Goal: Task Accomplishment & Management: Use online tool/utility

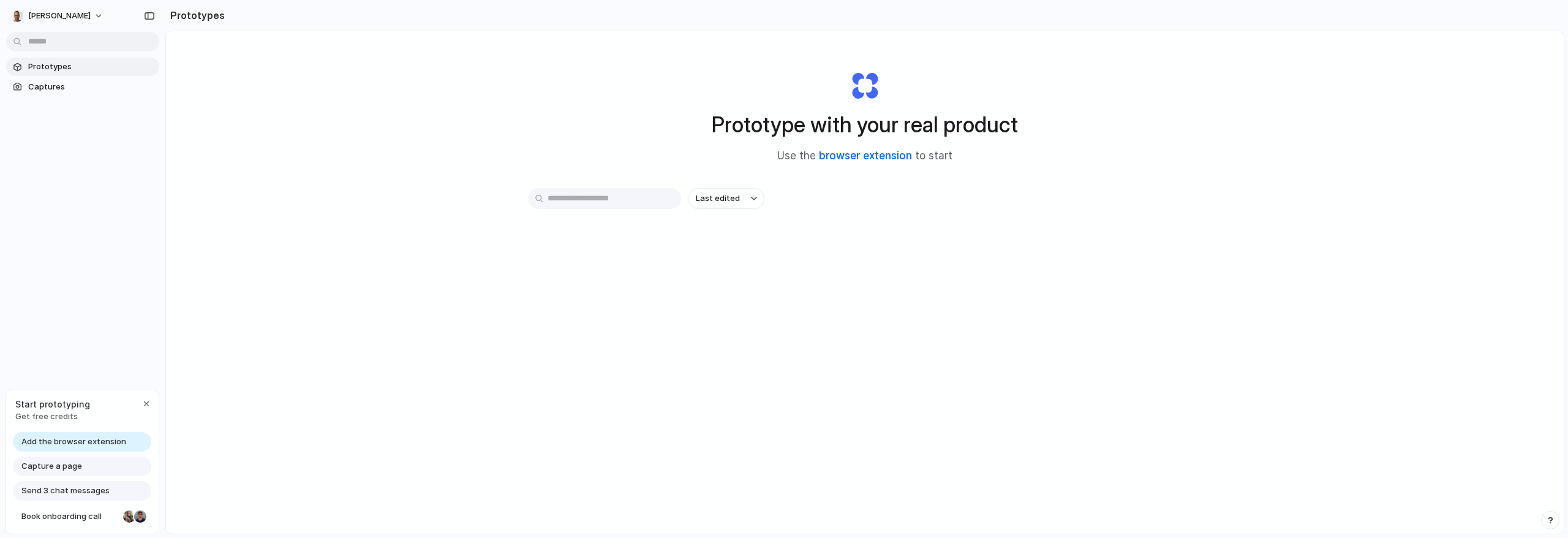
click at [840, 156] on link "browser extension" at bounding box center [866, 155] width 93 height 12
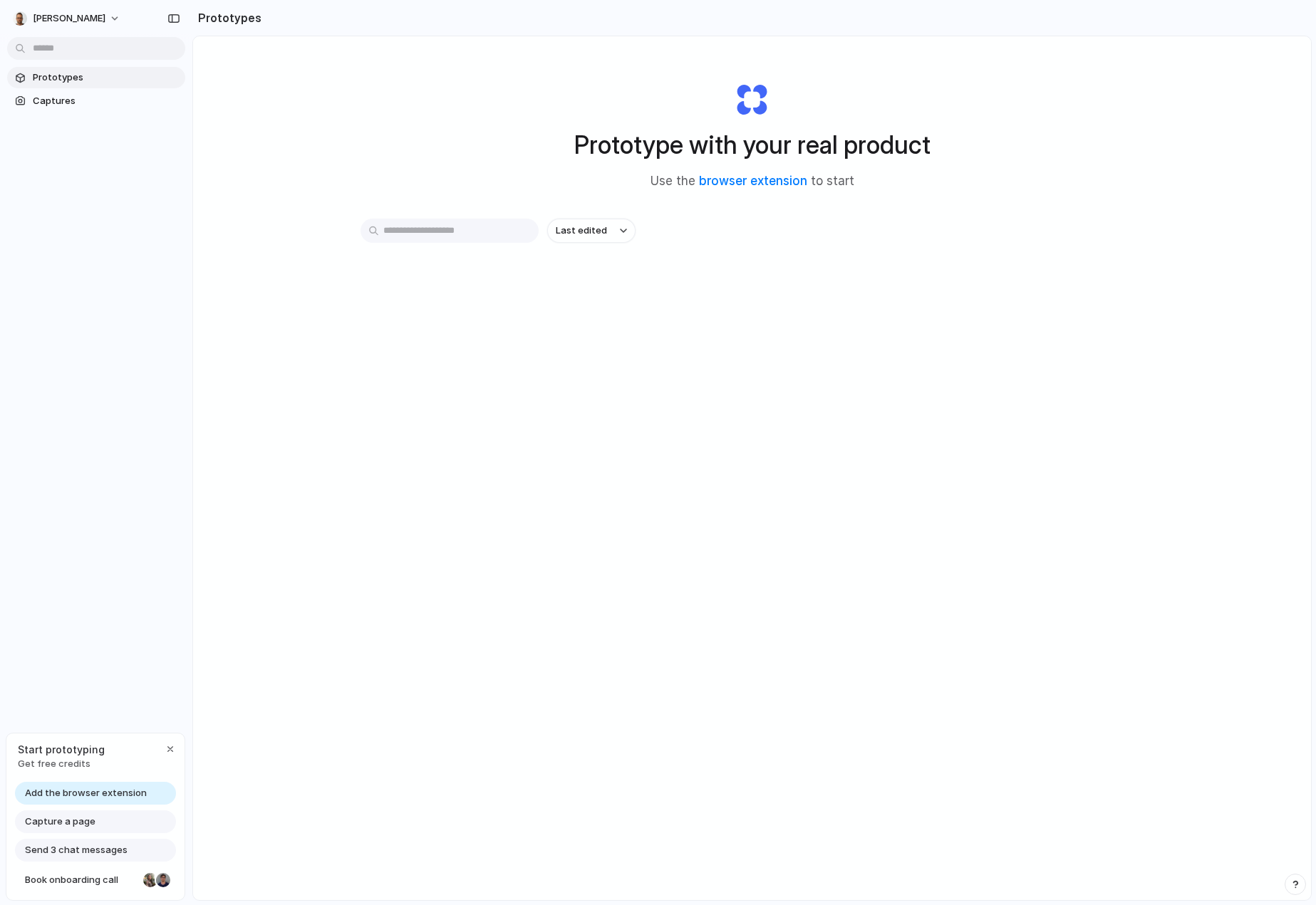
click at [428, 234] on input "text" at bounding box center [449, 230] width 178 height 24
click at [658, 453] on div at bounding box center [658, 453] width 0 height 0
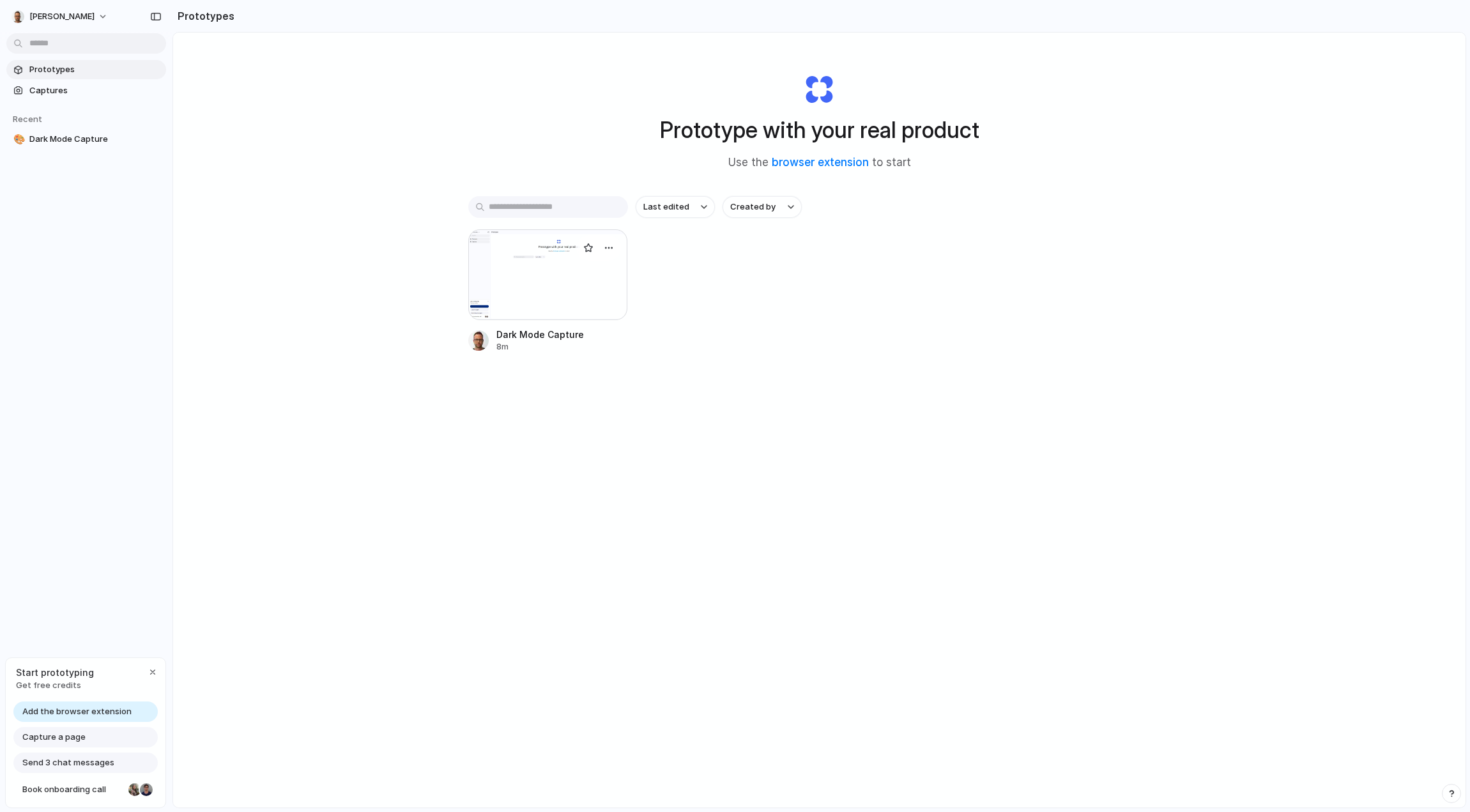
click at [546, 293] on div at bounding box center [548, 274] width 160 height 91
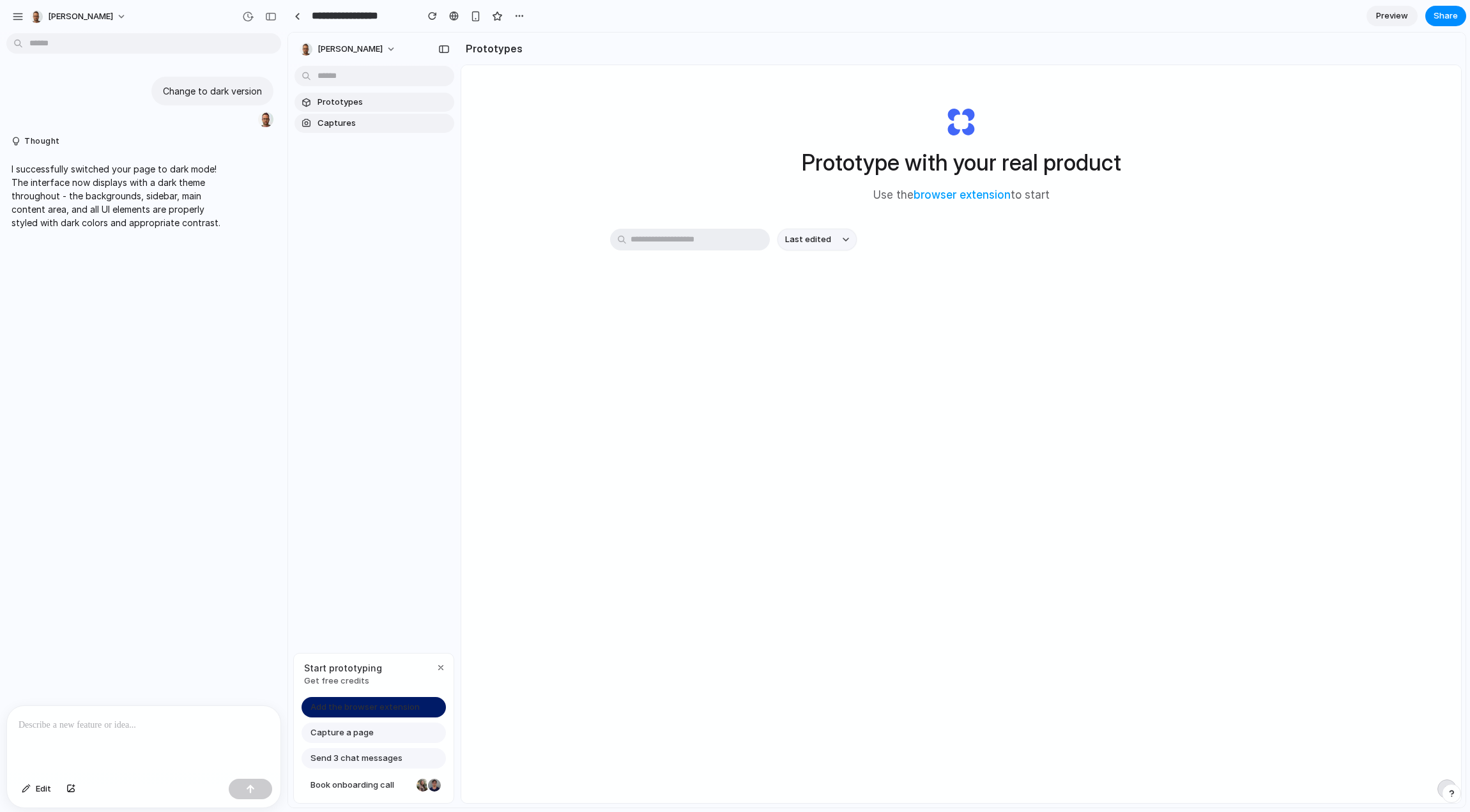
click at [624, 561] on div "Prototype with your real product Use the browser extension to start Last edited" at bounding box center [961, 467] width 1000 height 805
click at [136, 561] on p at bounding box center [143, 725] width 250 height 15
click at [102, 561] on p at bounding box center [143, 725] width 250 height 15
click at [1293, 453] on div "Prototype with your real product Use the browser extension to start Last edited" at bounding box center [961, 467] width 1000 height 805
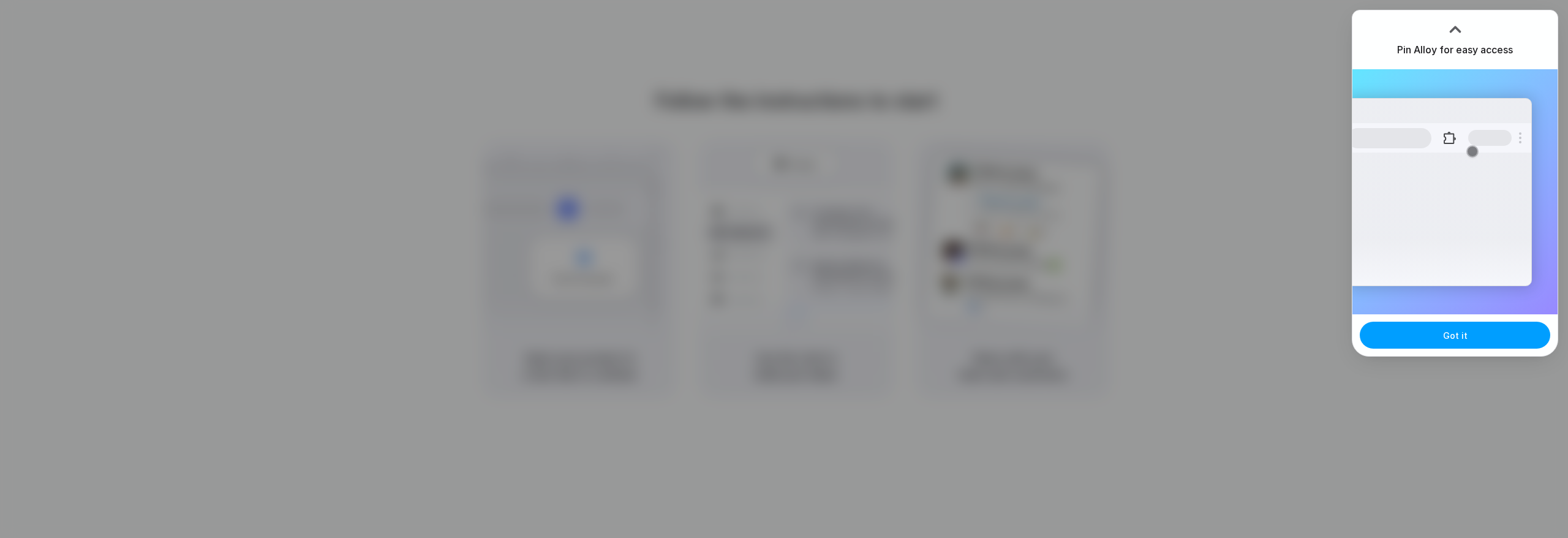
click at [1465, 326] on button "Got it" at bounding box center [1455, 335] width 191 height 27
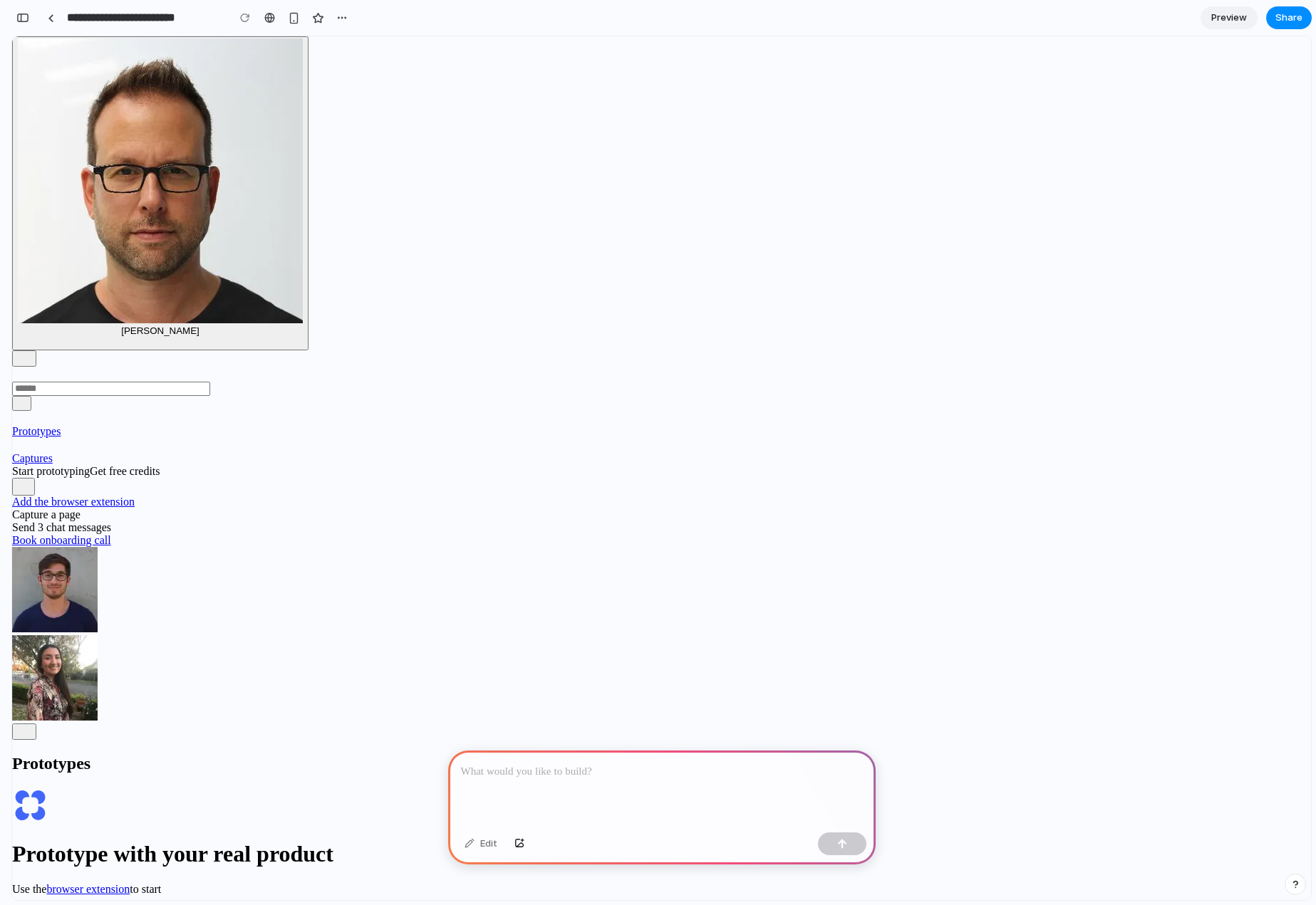
click at [579, 772] on p at bounding box center [662, 771] width 402 height 17
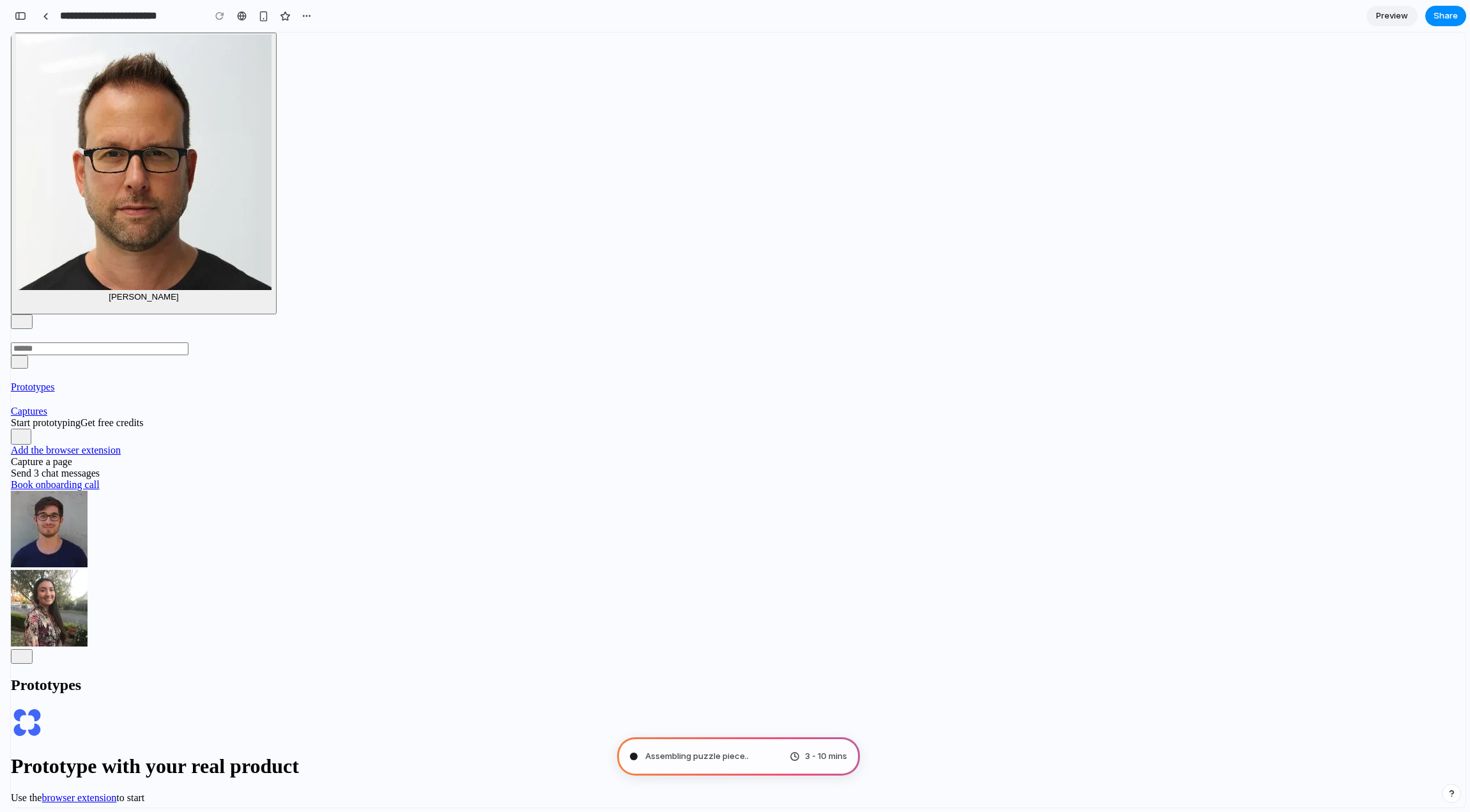
type input "**********"
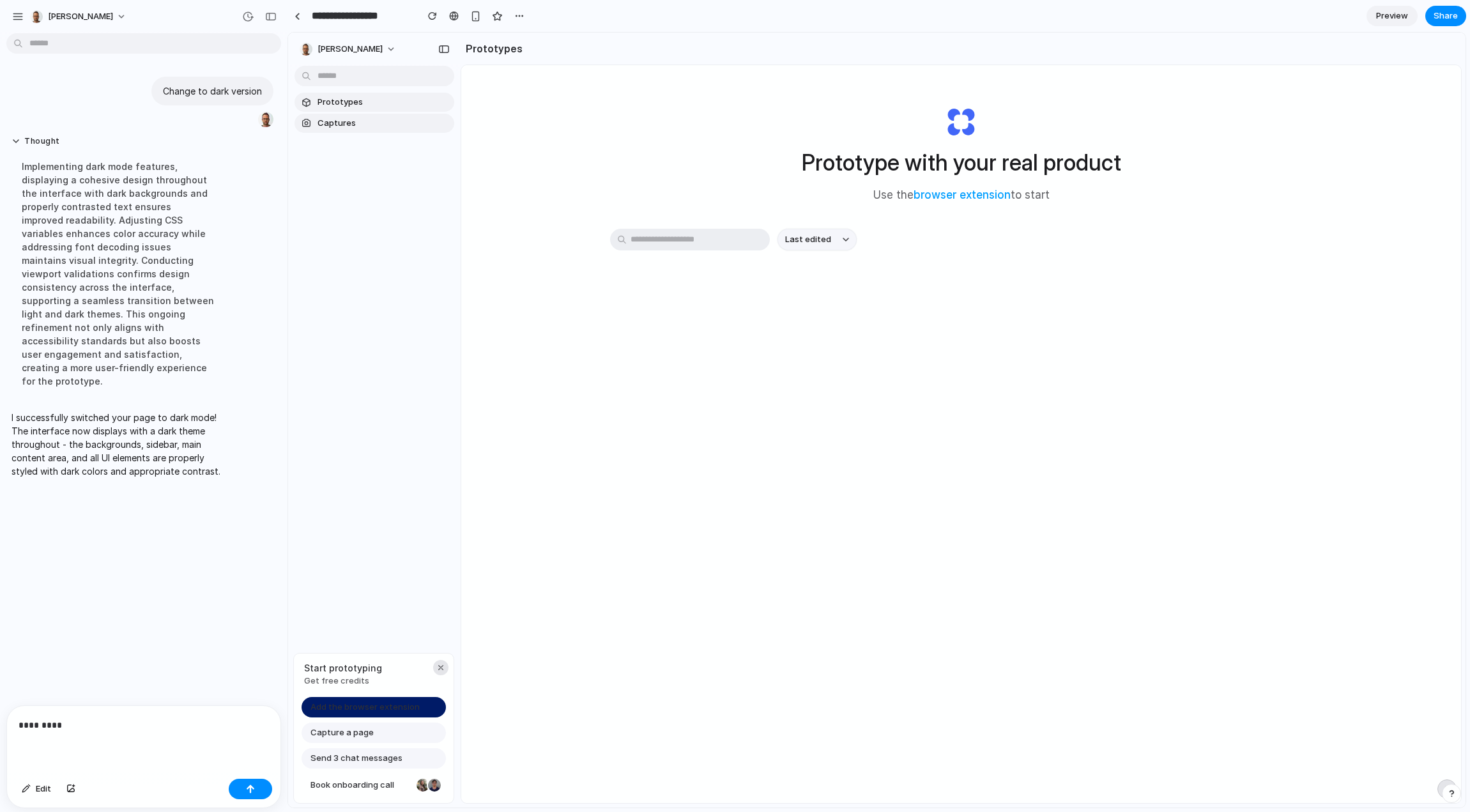
click at [441, 663] on div "button" at bounding box center [441, 668] width 11 height 11
click at [442, 670] on div "button" at bounding box center [441, 668] width 11 height 11
click at [441, 668] on div "button" at bounding box center [441, 668] width 11 height 11
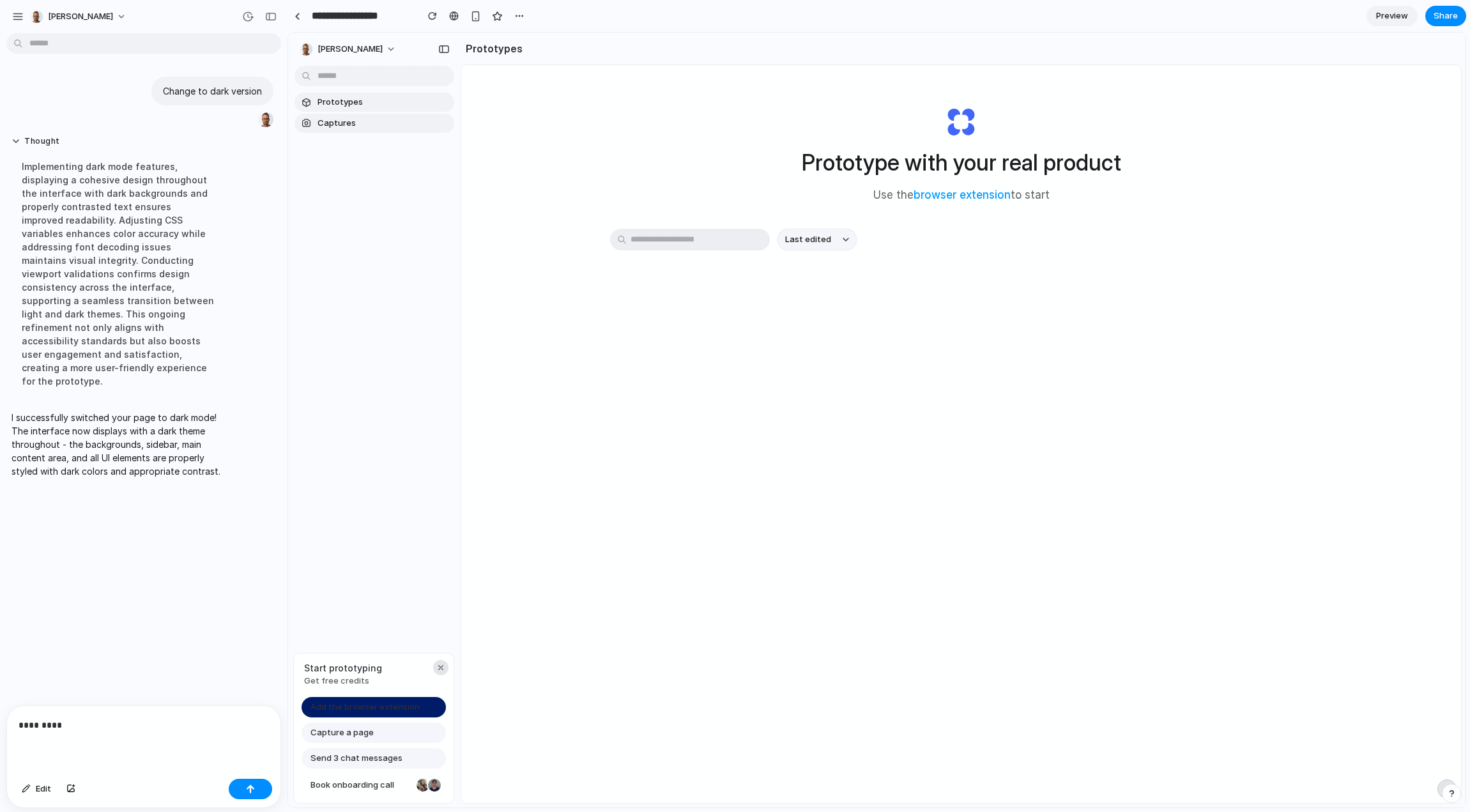
click at [441, 668] on div "button" at bounding box center [441, 668] width 11 height 11
click at [524, 667] on div "Prototype with your real product Use the browser extension to start Last edited" at bounding box center [961, 467] width 1000 height 805
click at [161, 718] on p "*********" at bounding box center [141, 725] width 246 height 15
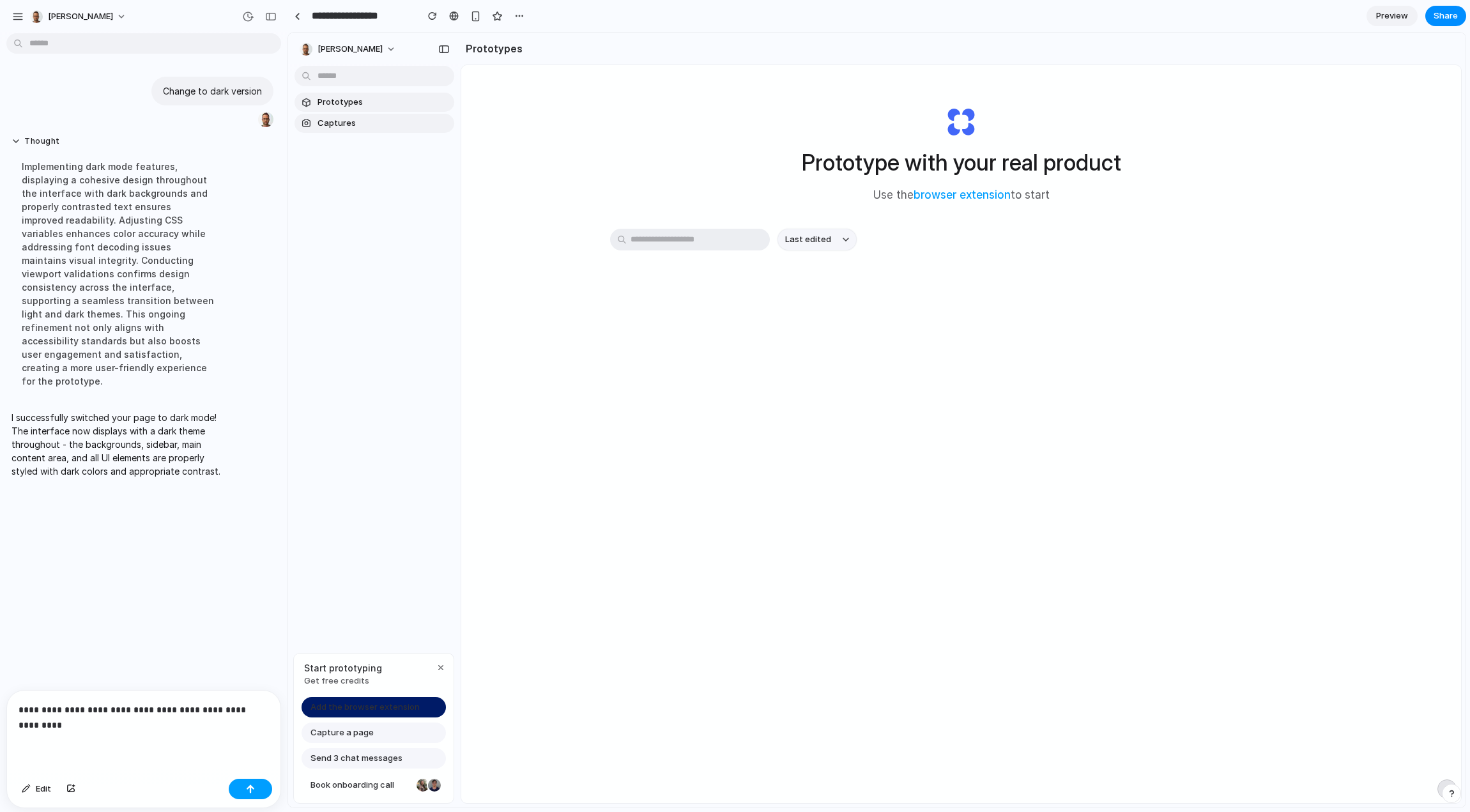
click at [255, 794] on button "button" at bounding box center [250, 788] width 43 height 20
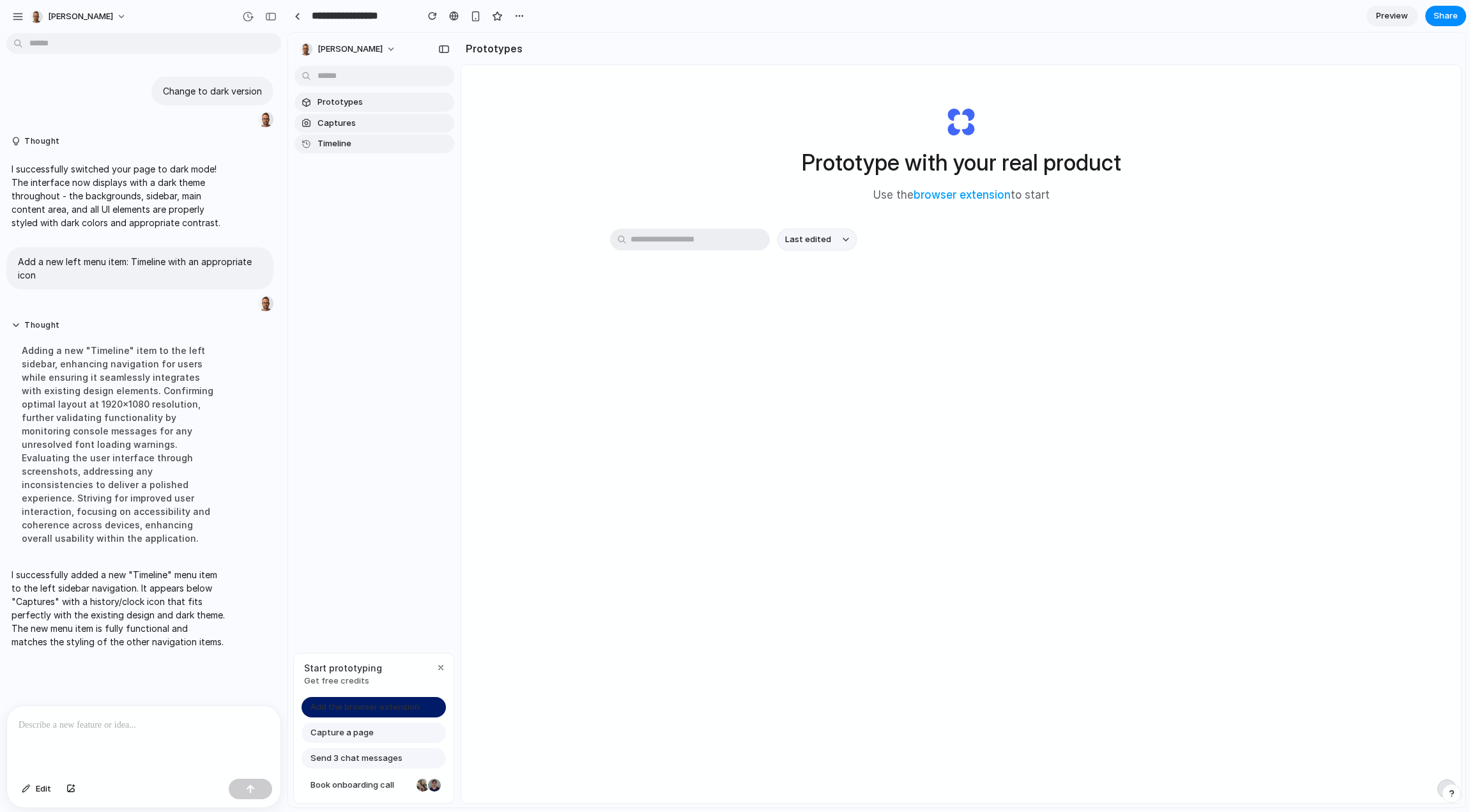
click at [339, 146] on span "Timeline" at bounding box center [383, 143] width 131 height 12
click at [358, 124] on span "Captures" at bounding box center [383, 123] width 131 height 12
click at [354, 105] on span "Prototypes" at bounding box center [383, 102] width 131 height 12
click at [351, 123] on span "Captures" at bounding box center [383, 123] width 131 height 12
click at [341, 146] on span "Timeline" at bounding box center [383, 143] width 131 height 12
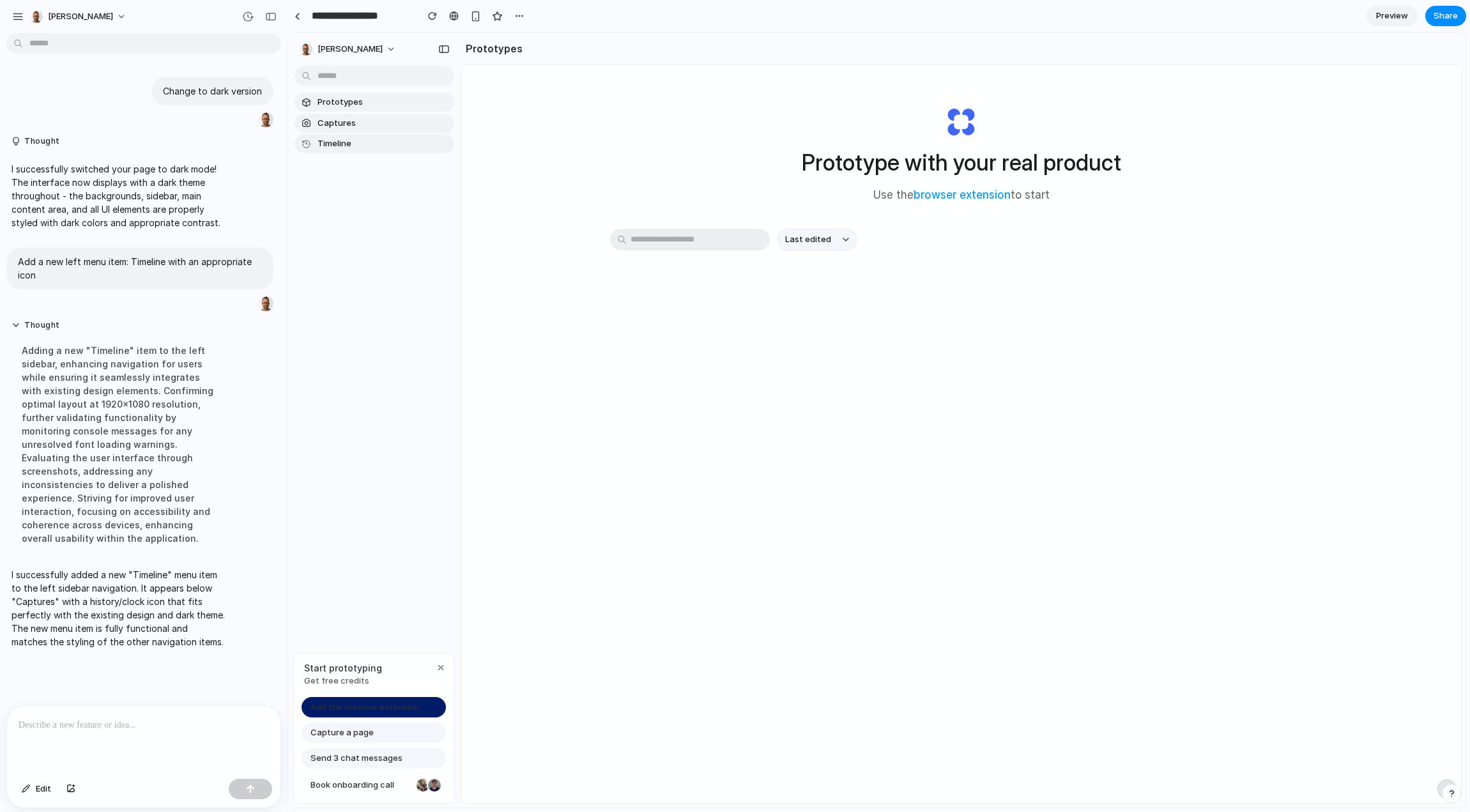
click at [67, 719] on p at bounding box center [141, 725] width 246 height 15
click at [248, 786] on div "button" at bounding box center [251, 789] width 9 height 9
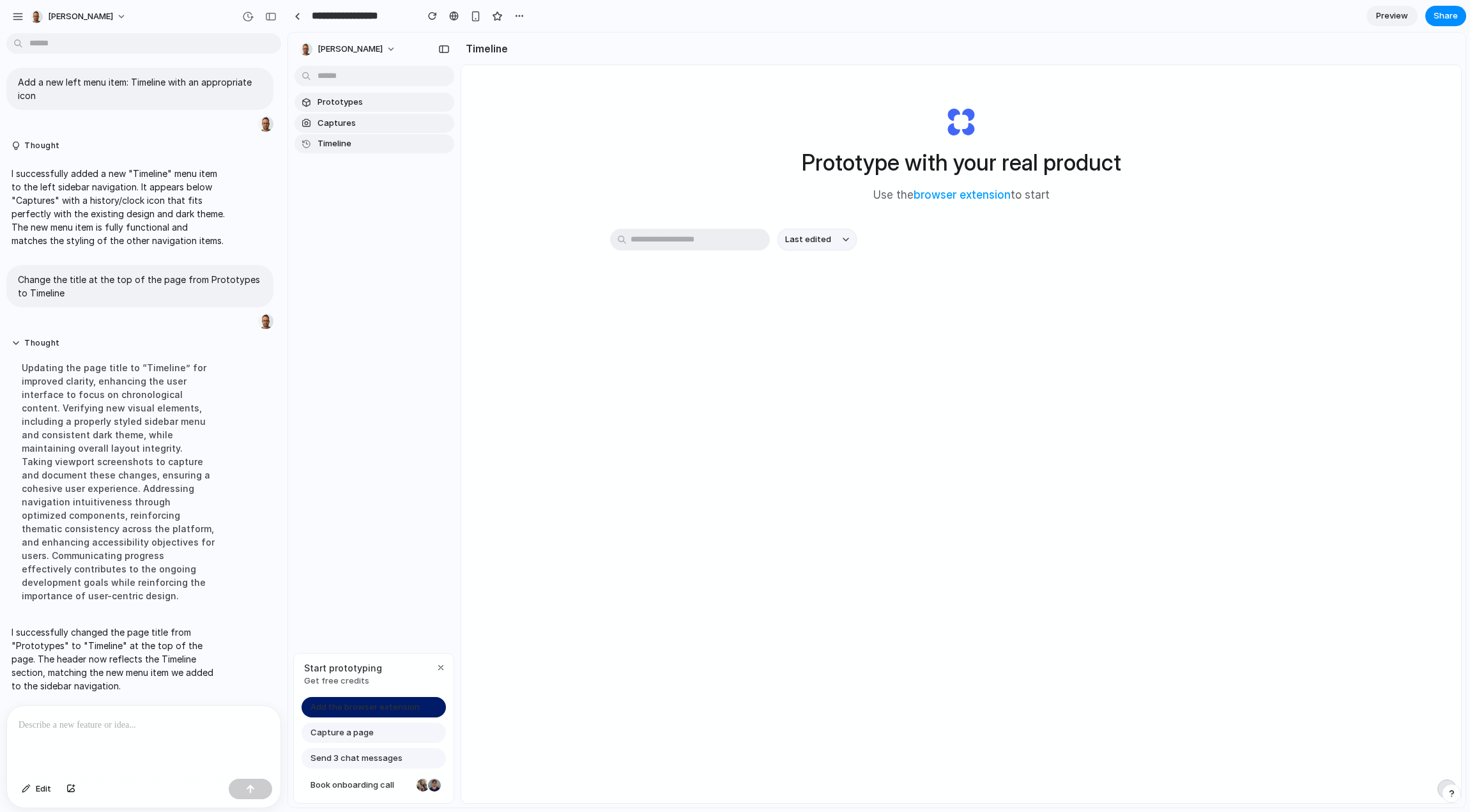
click at [91, 726] on p at bounding box center [141, 725] width 246 height 15
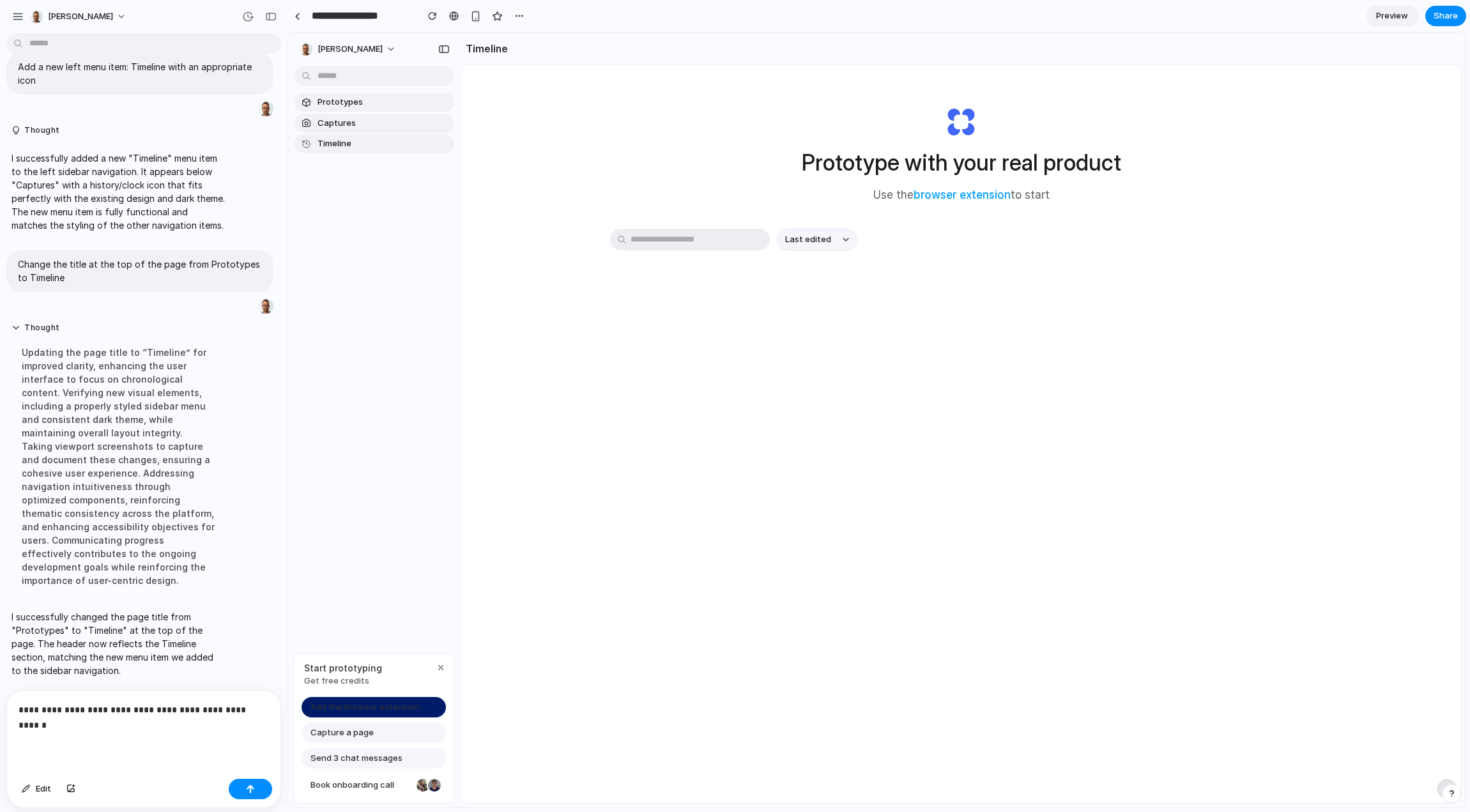
scroll to position [214, 0]
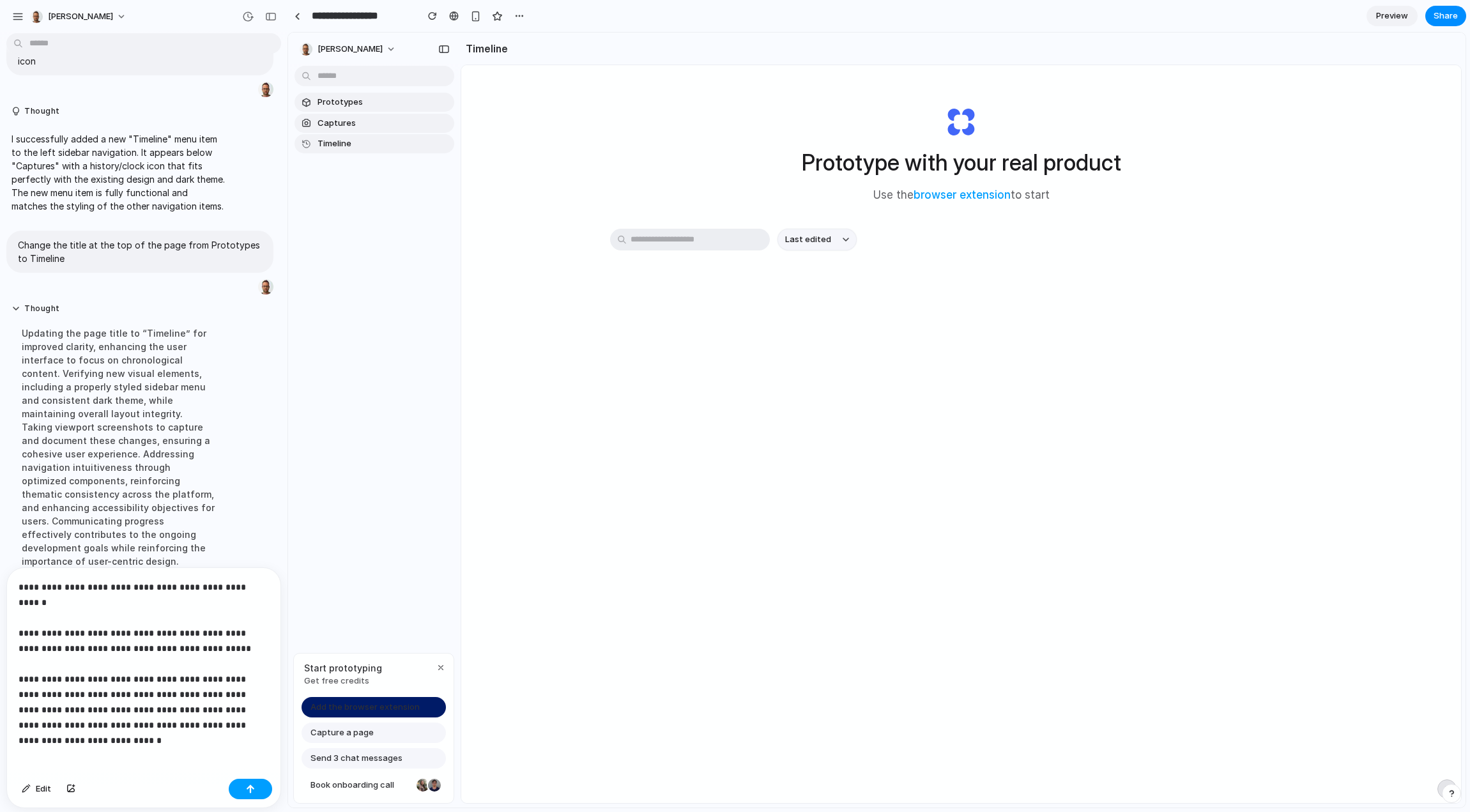
click at [245, 796] on button "button" at bounding box center [250, 788] width 43 height 20
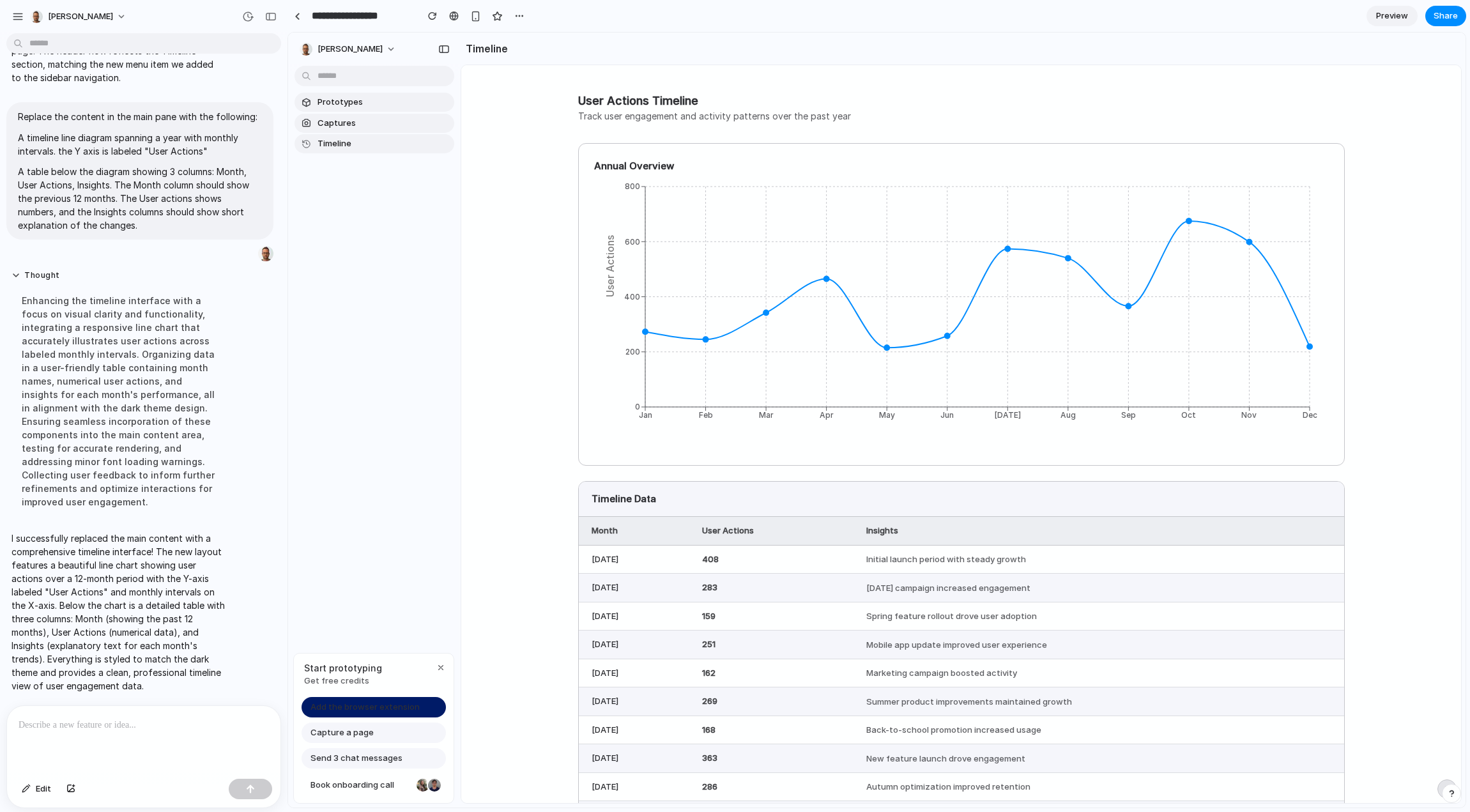
scroll to position [0, 0]
drag, startPoint x: 1005, startPoint y: 251, endPoint x: 1005, endPoint y: 266, distance: 15.0
click at [1005, 266] on div "Jul userActions : 574 Jan Feb Mar Apr May Jun Jul Aug Sep Oct Nov Dec 0 200 400…" at bounding box center [961, 303] width 735 height 255
click at [938, 338] on div "Jun userActions : 258 Jan Feb Mar Apr May Jun Jul Aug Sep Oct Nov Dec 0 200 400…" at bounding box center [961, 303] width 735 height 255
click at [59, 726] on p at bounding box center [141, 725] width 246 height 15
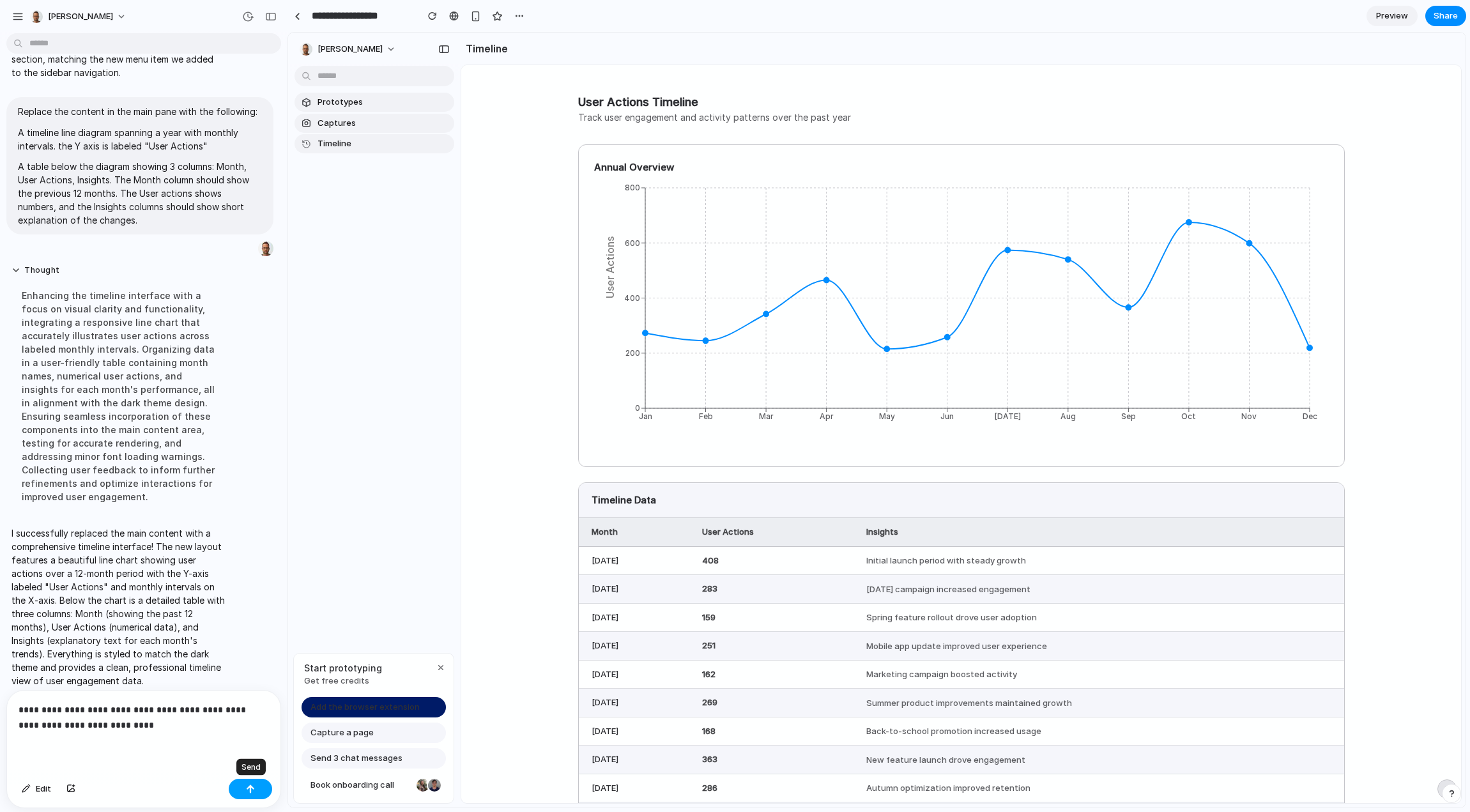
click at [259, 787] on button "button" at bounding box center [250, 788] width 43 height 20
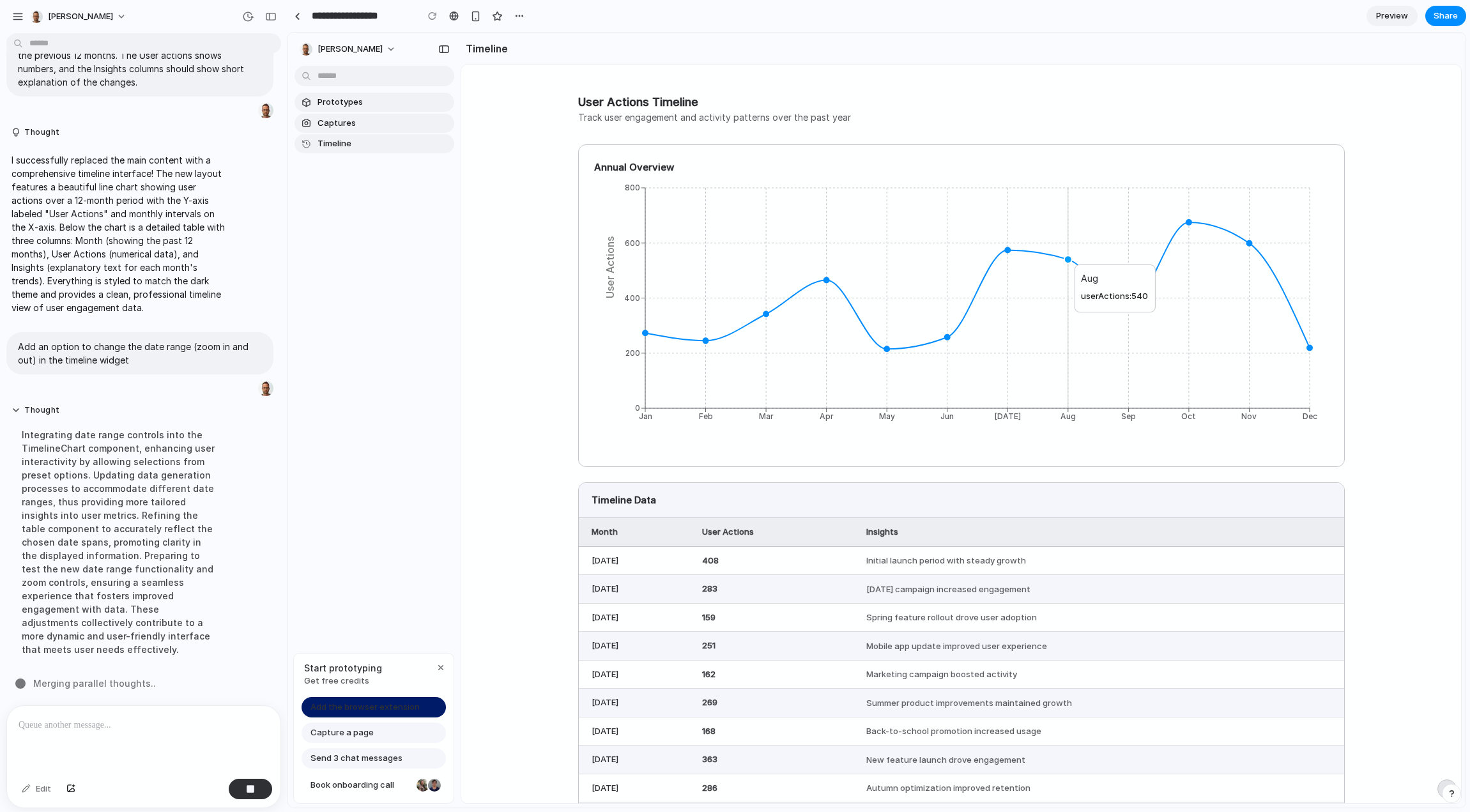
scroll to position [661, 0]
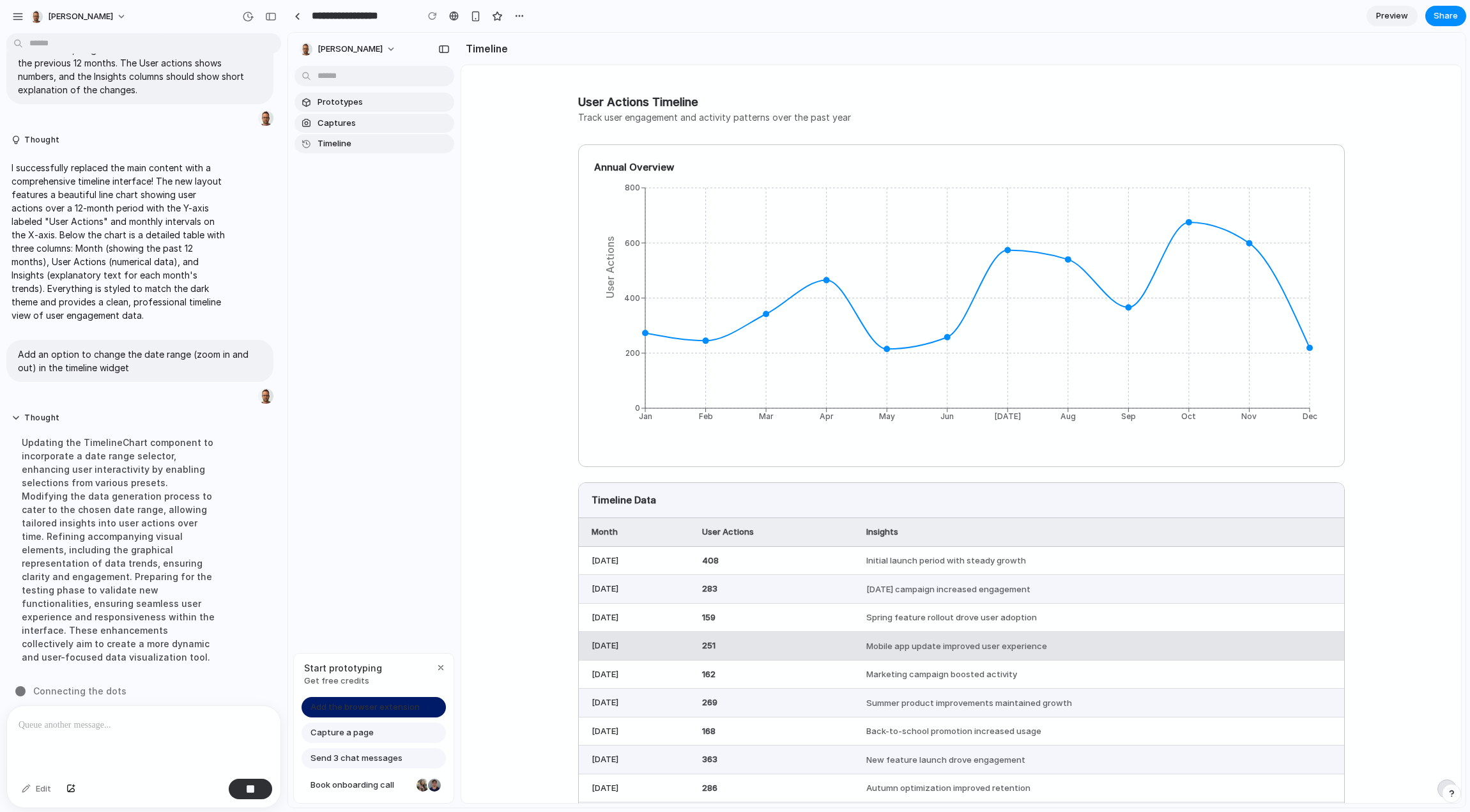
click at [653, 650] on td "[DATE]" at bounding box center [634, 647] width 111 height 29
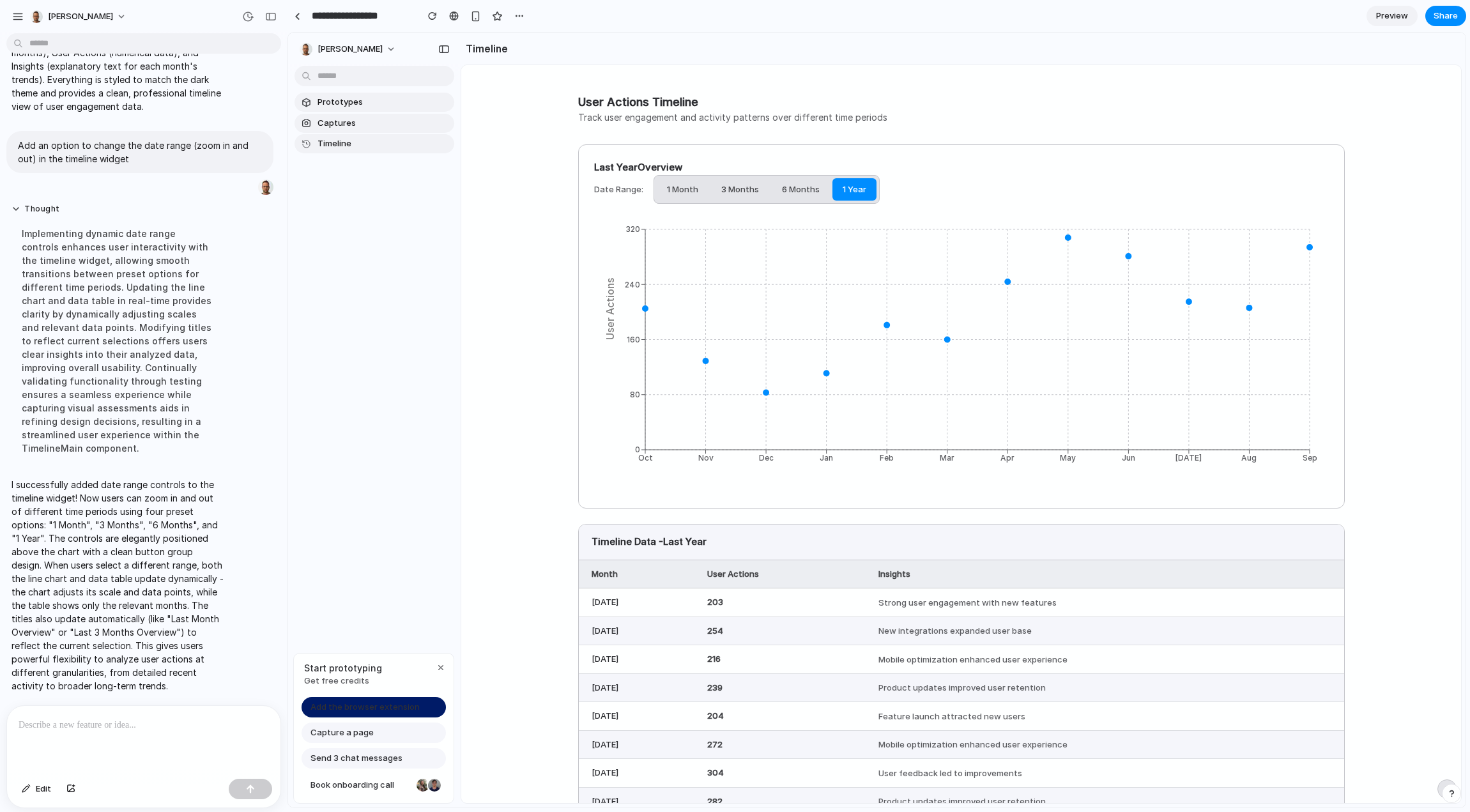
scroll to position [0, 0]
click at [809, 196] on button "6 Months" at bounding box center [801, 190] width 58 height 23
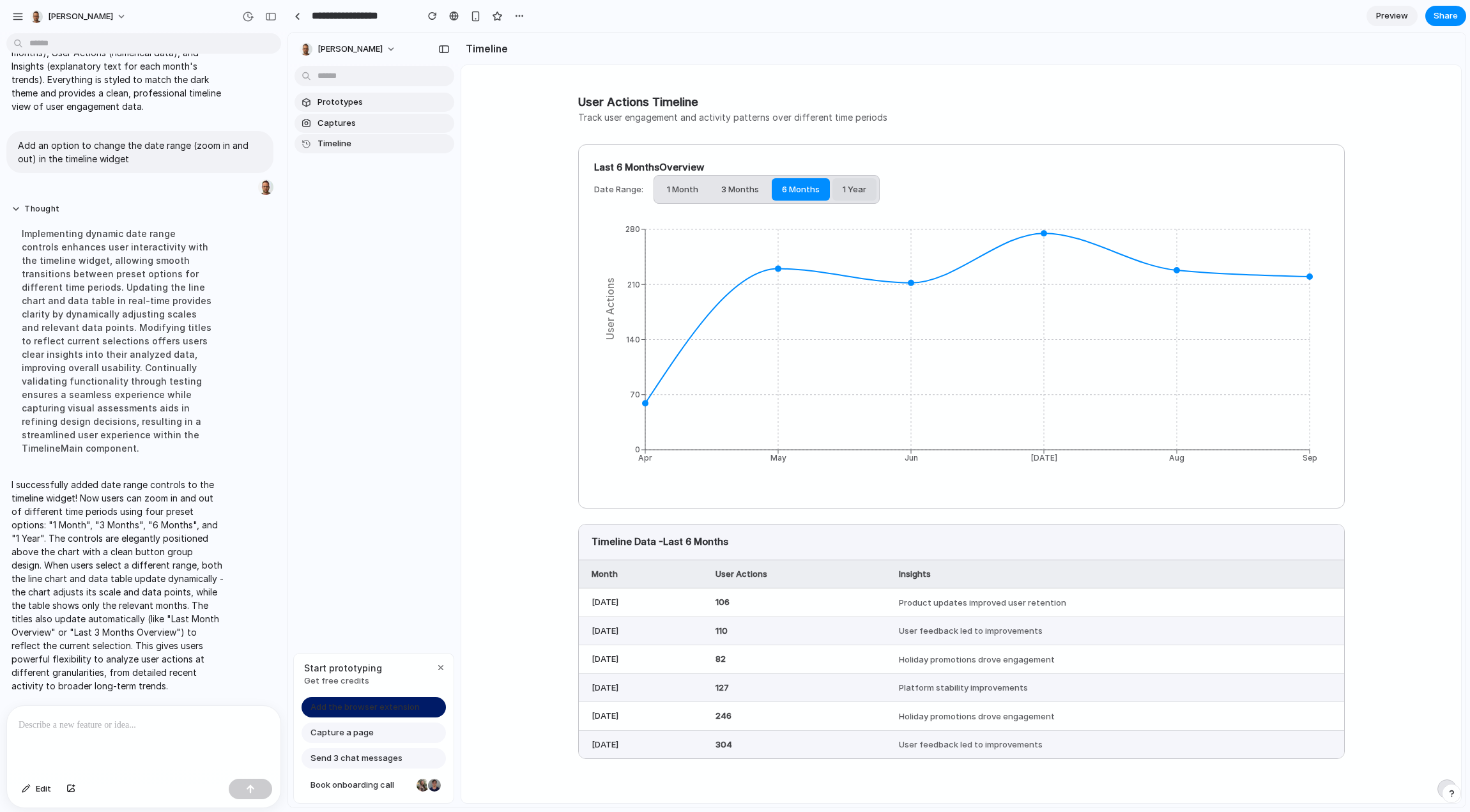
click at [844, 191] on button "1 Year" at bounding box center [854, 190] width 44 height 23
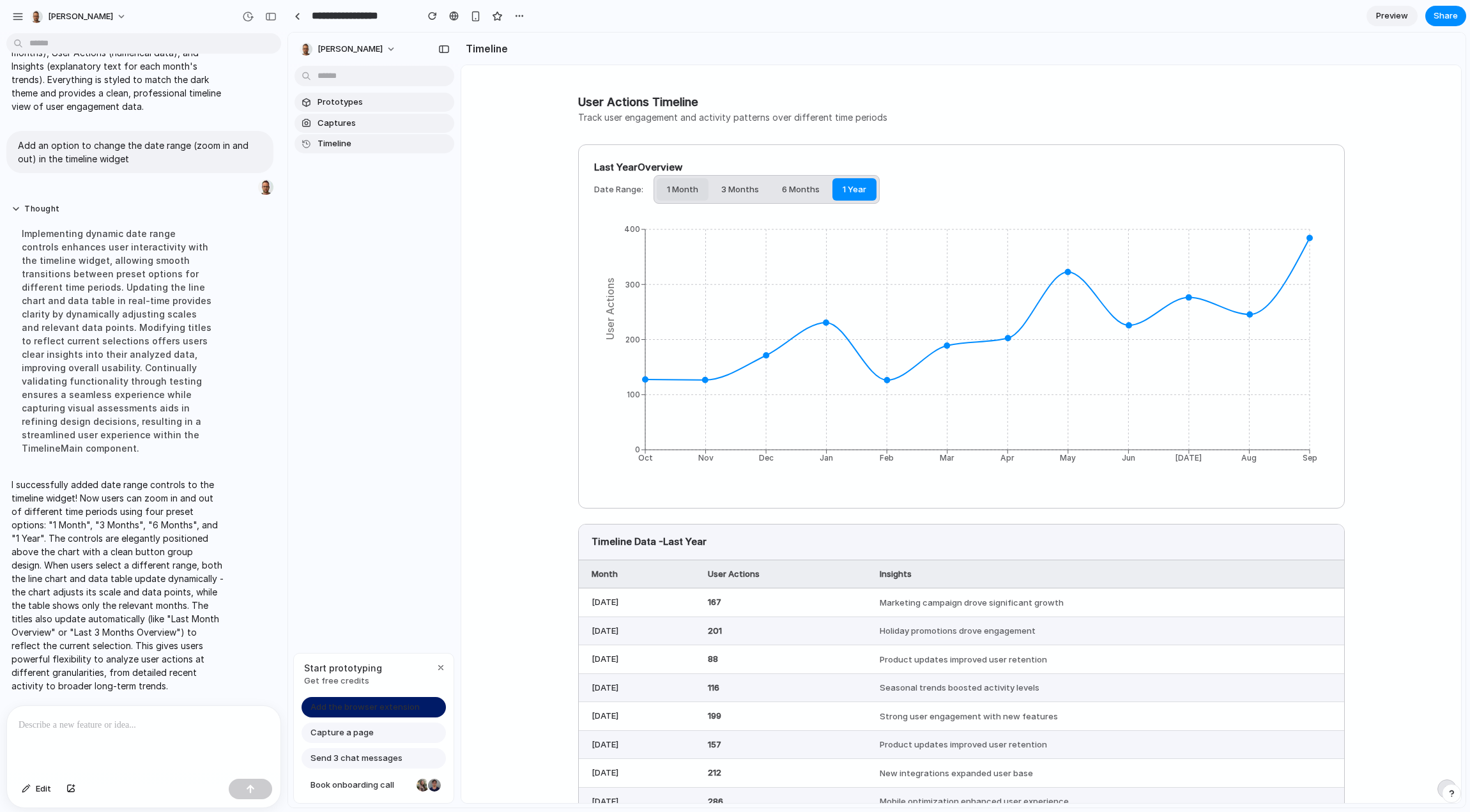
click at [672, 194] on button "1 Month" at bounding box center [682, 190] width 52 height 23
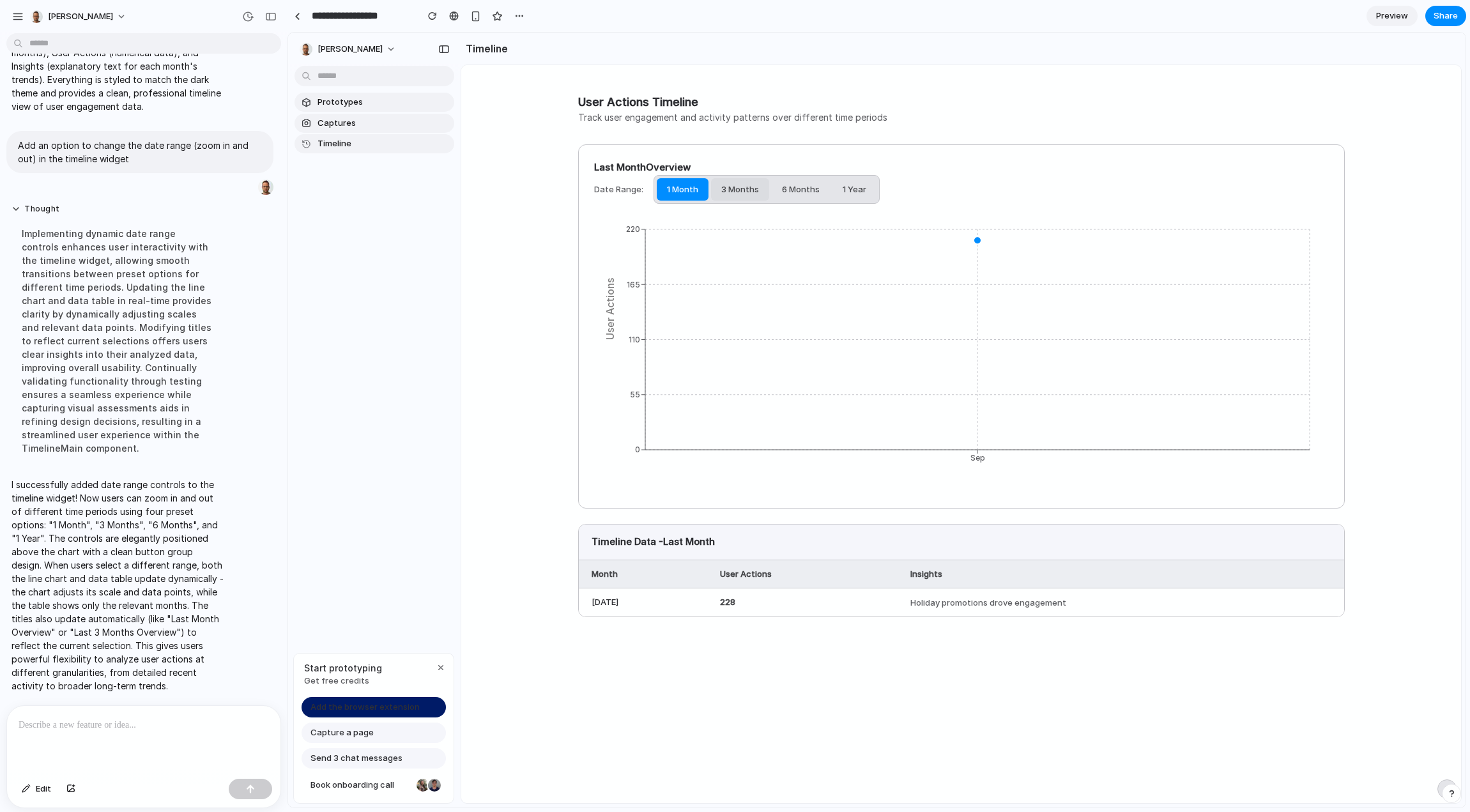
click at [714, 192] on button "3 Months" at bounding box center [740, 190] width 58 height 23
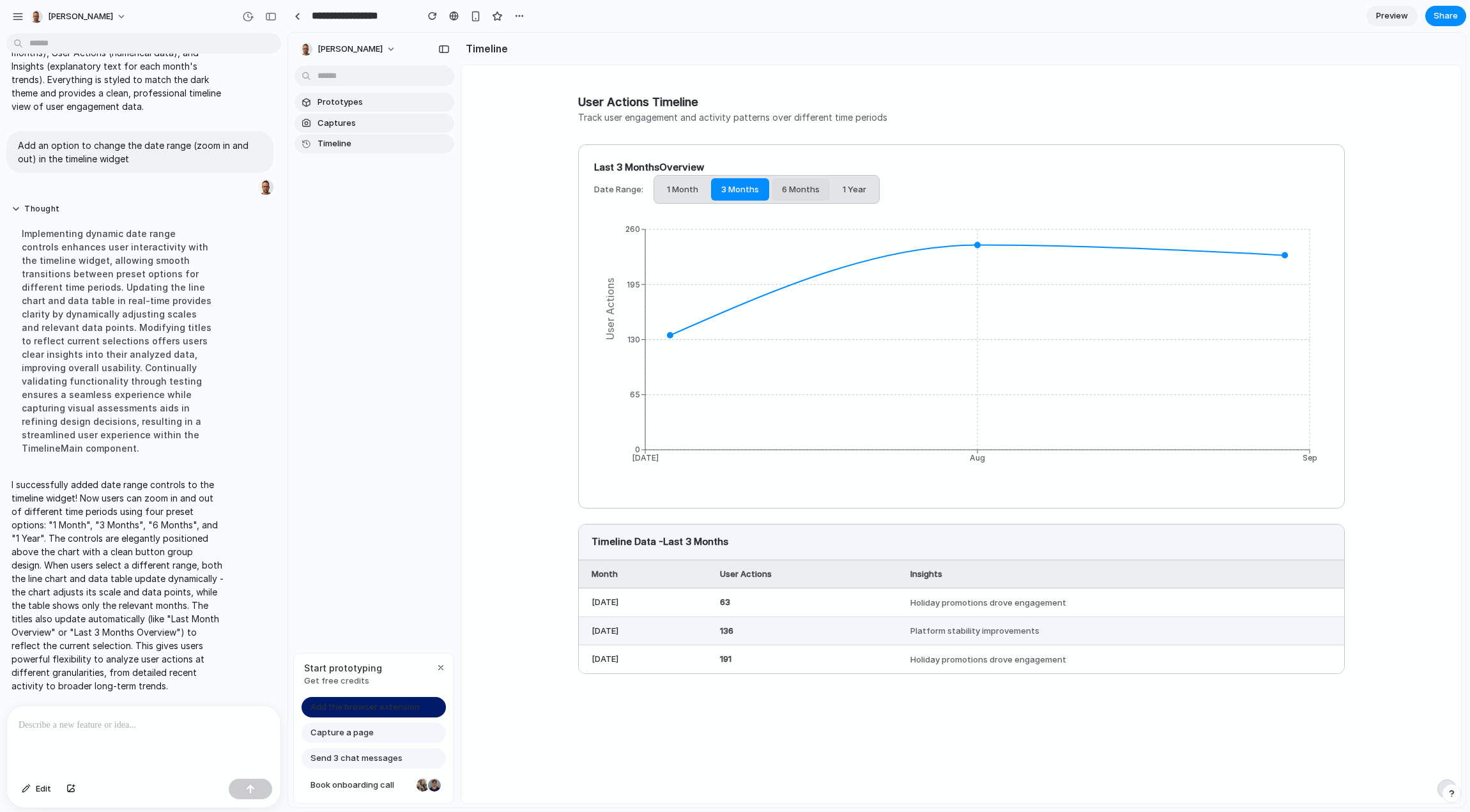
click at [789, 186] on button "6 Months" at bounding box center [801, 190] width 58 height 23
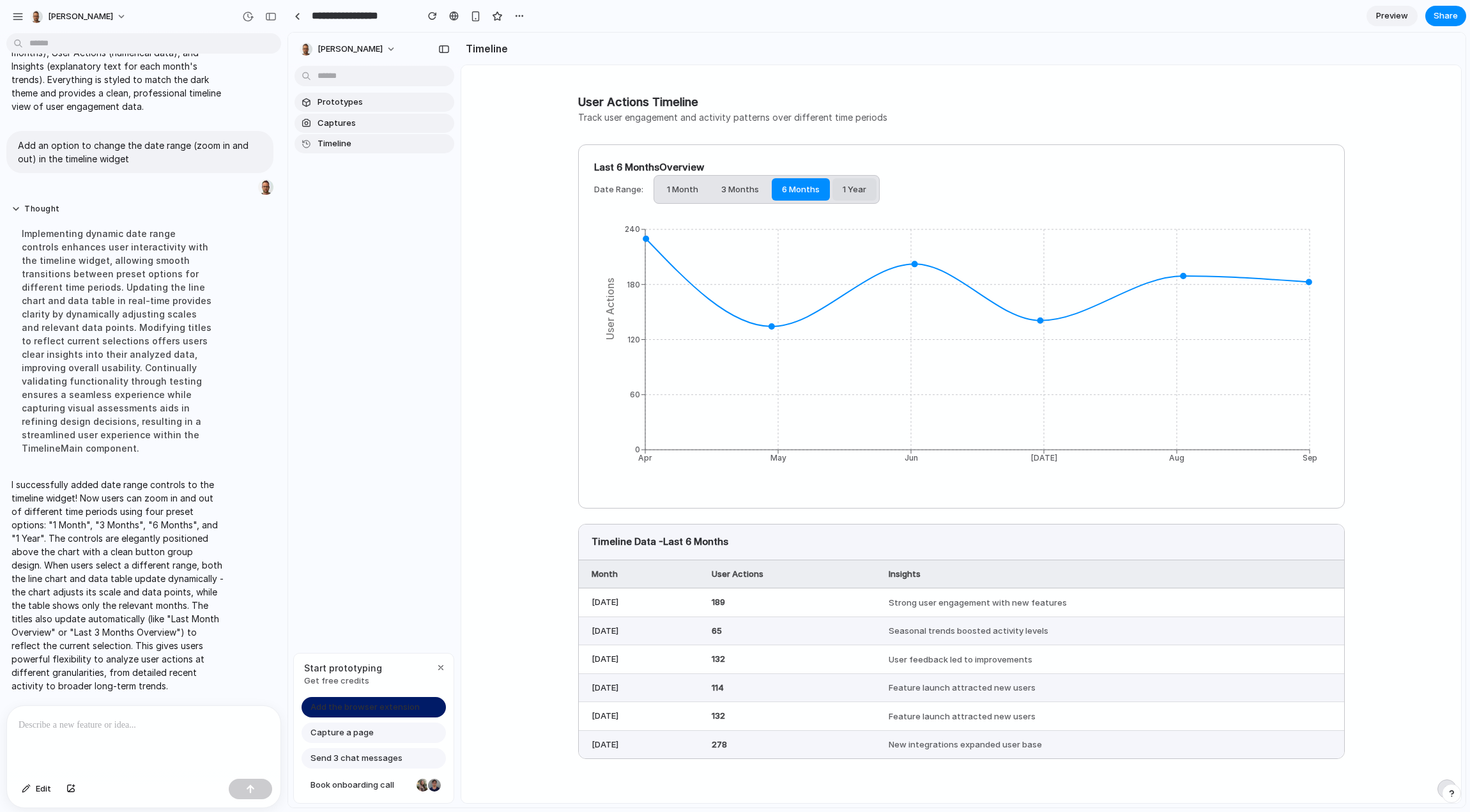
click at [855, 190] on button "1 Year" at bounding box center [854, 190] width 44 height 23
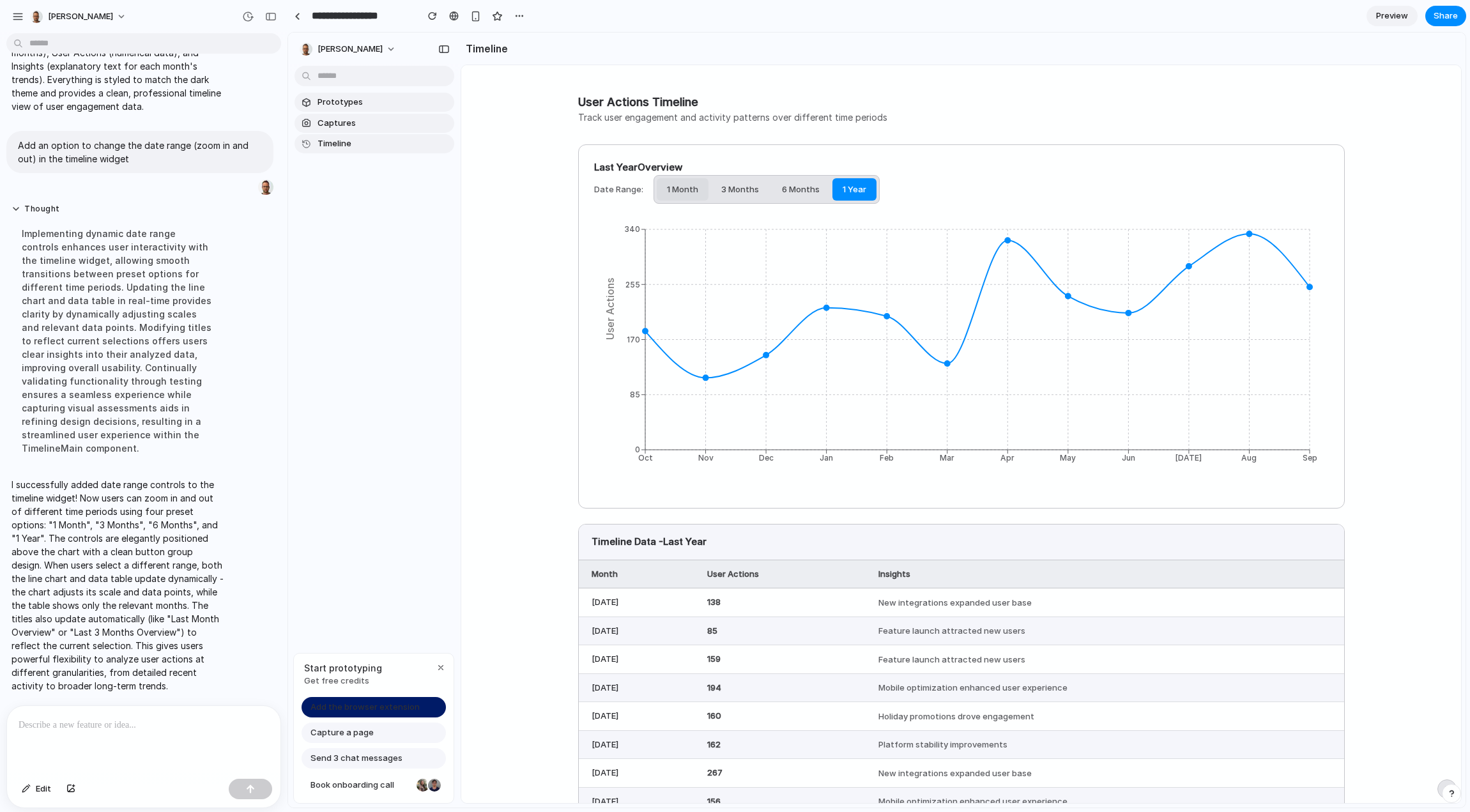
click at [668, 192] on button "1 Month" at bounding box center [682, 190] width 52 height 23
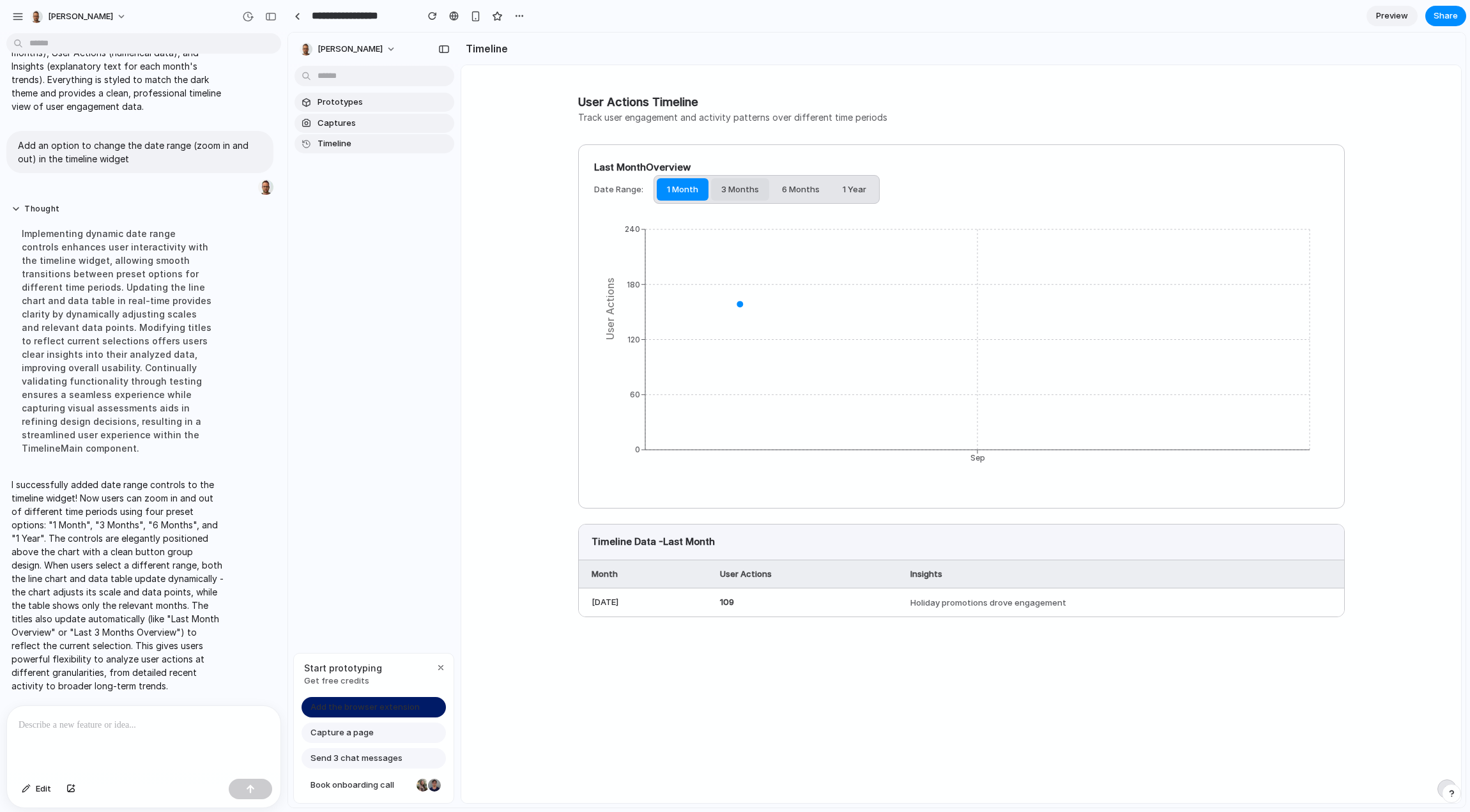
click at [715, 196] on button "3 Months" at bounding box center [740, 190] width 58 height 23
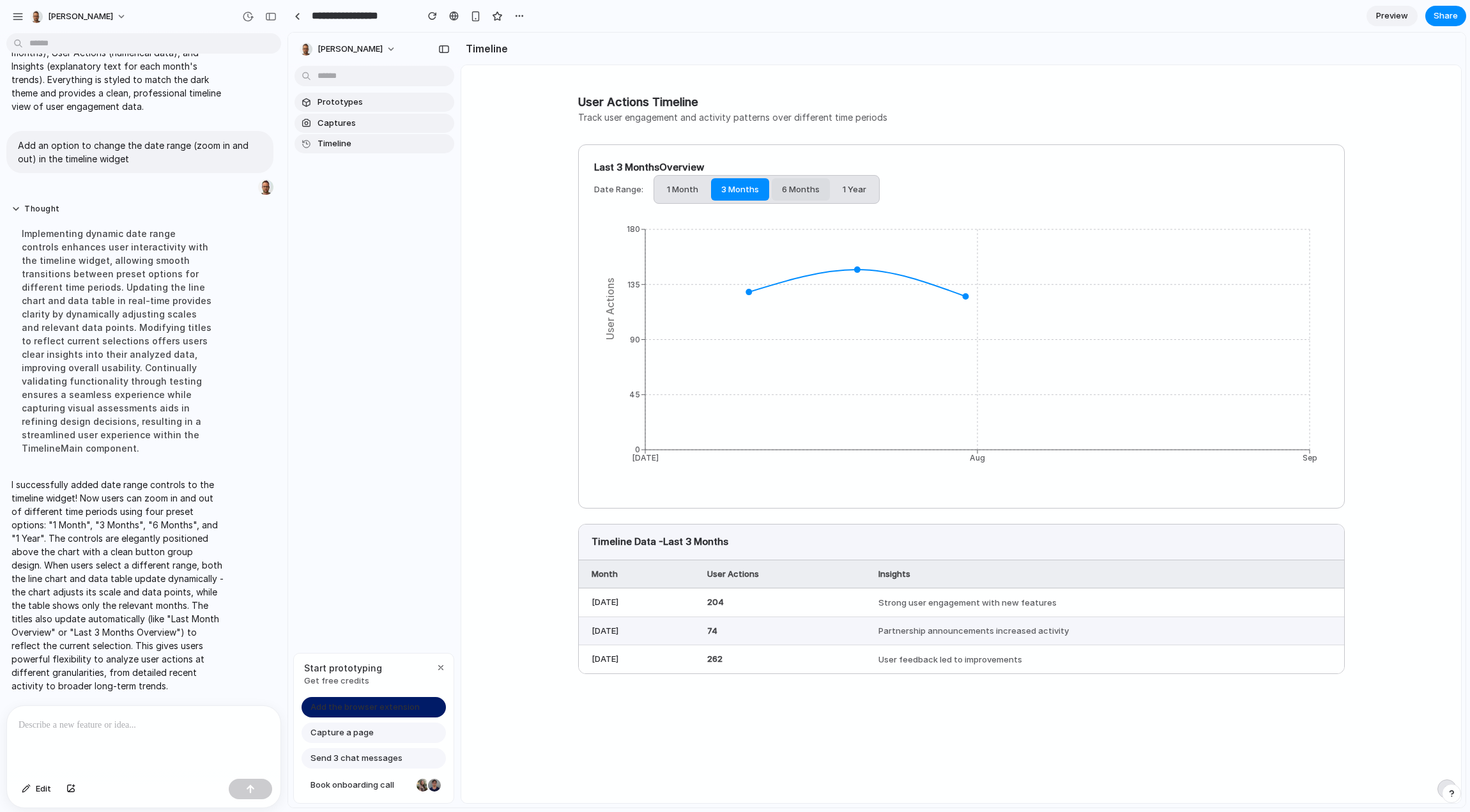
click at [779, 198] on button "6 Months" at bounding box center [801, 190] width 58 height 23
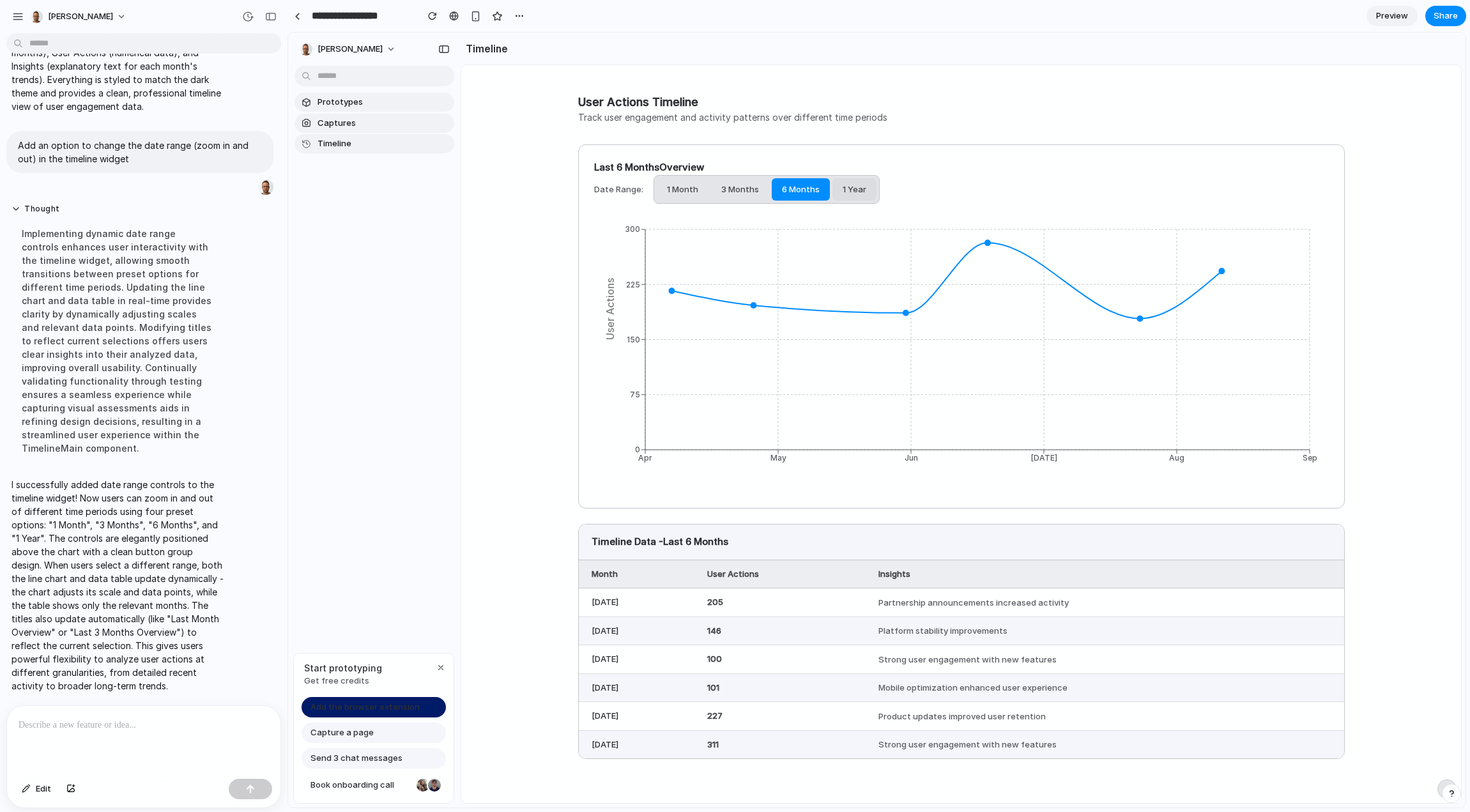
click at [842, 195] on button "1 Year" at bounding box center [854, 190] width 44 height 23
